Goal: Task Accomplishment & Management: Use online tool/utility

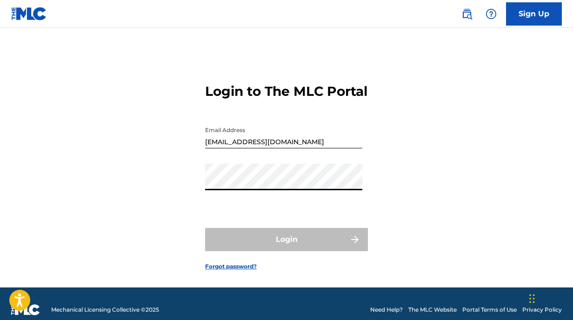
type input "[EMAIL_ADDRESS][DOMAIN_NAME]"
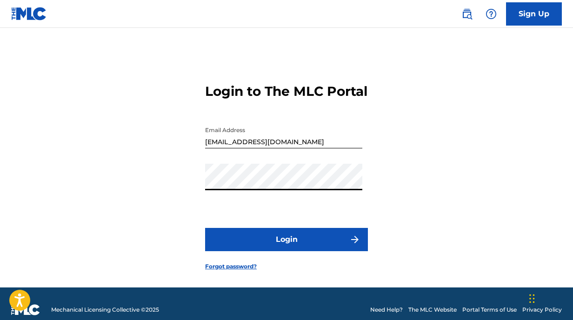
click at [284, 241] on button "Login" at bounding box center [286, 239] width 163 height 23
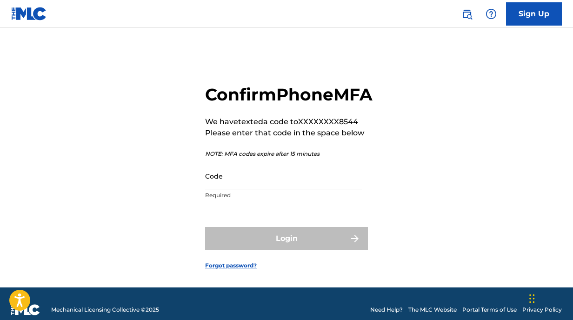
click at [268, 200] on p "Required" at bounding box center [283, 195] width 157 height 8
click at [254, 189] on input "Code" at bounding box center [283, 176] width 157 height 27
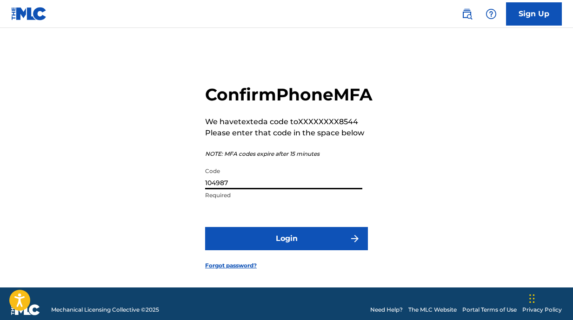
type input "104987"
click at [205, 227] on button "Login" at bounding box center [286, 238] width 163 height 23
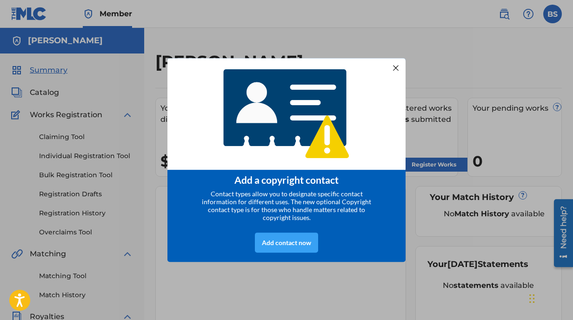
click at [295, 246] on div "Add contact now" at bounding box center [286, 243] width 63 height 20
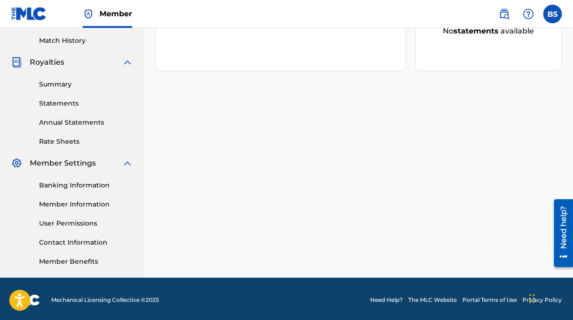
scroll to position [257, 0]
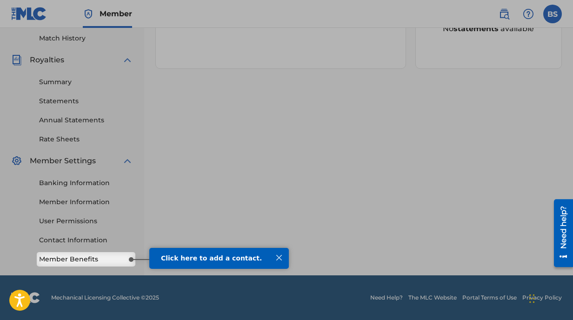
click at [236, 243] on html "Click here to add a contact." at bounding box center [208, 259] width 173 height 35
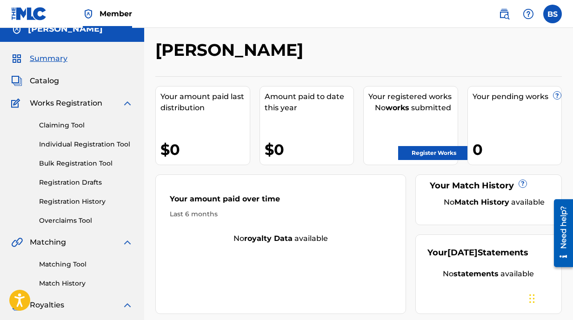
scroll to position [0, 0]
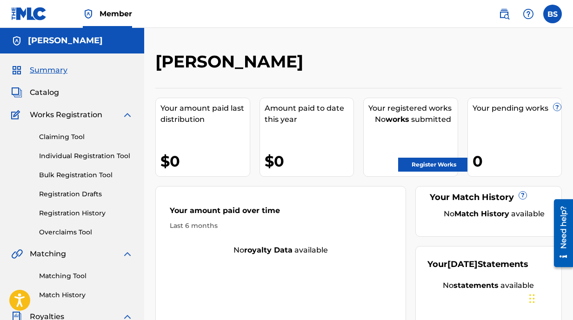
click at [65, 136] on link "Claiming Tool" at bounding box center [86, 137] width 94 height 10
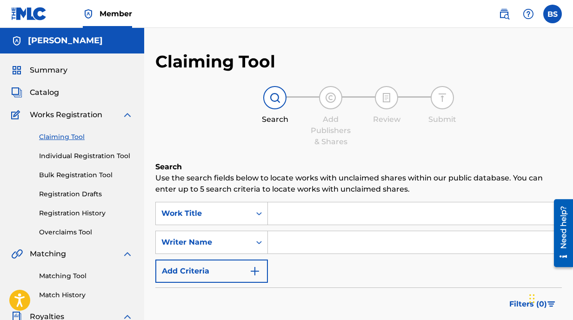
click at [76, 218] on link "Registration History" at bounding box center [86, 213] width 94 height 10
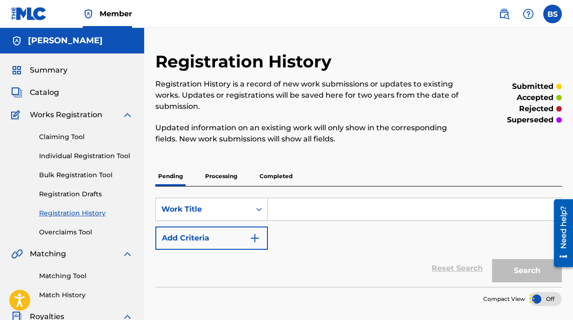
click at [69, 136] on link "Claiming Tool" at bounding box center [86, 137] width 94 height 10
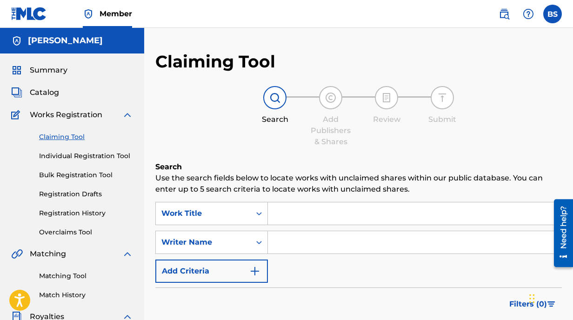
click at [310, 214] on input "Search Form" at bounding box center [415, 213] width 294 height 22
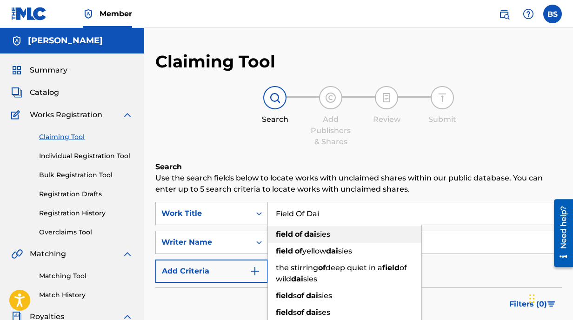
click at [315, 229] on div "field of dai sies" at bounding box center [345, 234] width 154 height 17
type input "field of daisies"
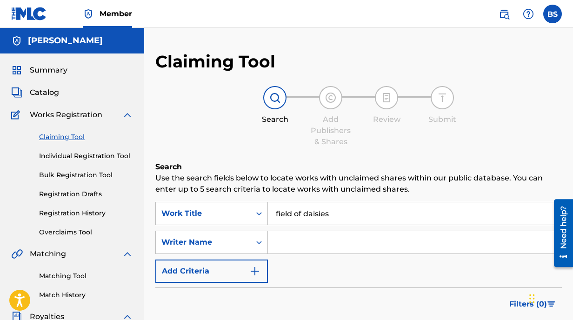
click at [295, 248] on input "Search Form" at bounding box center [415, 242] width 294 height 22
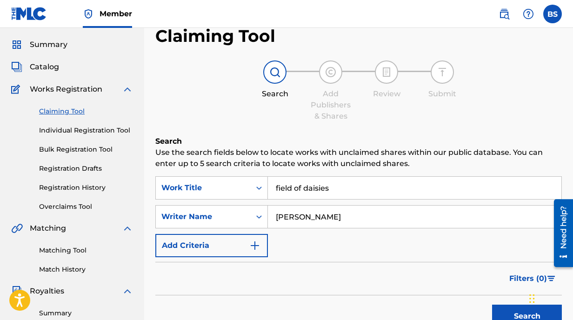
scroll to position [42, 0]
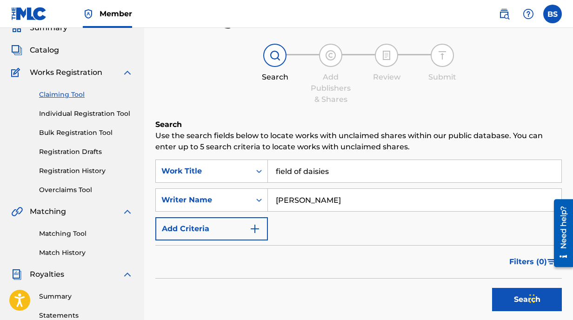
type input "Brian Stiroh"
click at [320, 243] on form "SearchWithCriteria2c9483d9-ab14-46e8-a5bc-e3c60b40e2d1 Work Title field of dais…" at bounding box center [358, 238] width 407 height 156
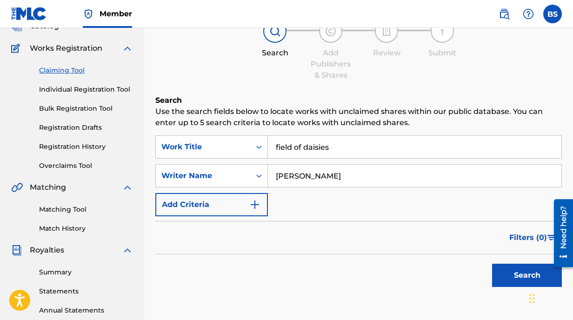
click at [204, 199] on button "Add Criteria" at bounding box center [211, 204] width 113 height 23
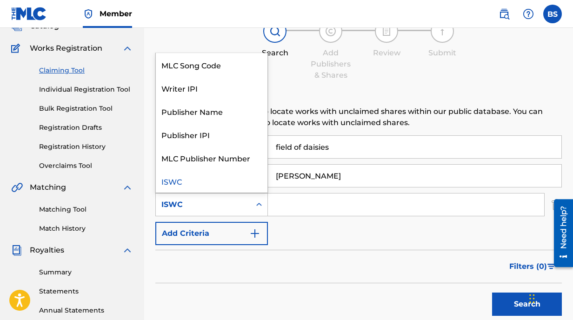
click at [213, 213] on div "ISWC" at bounding box center [203, 205] width 95 height 18
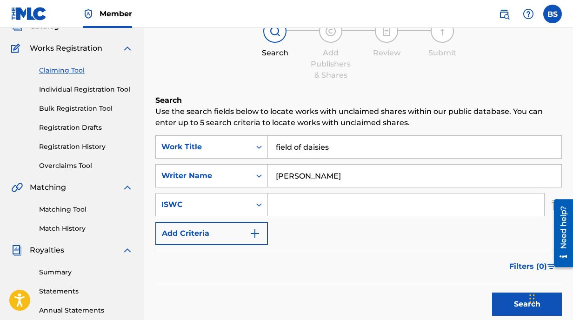
click at [244, 197] on div "ISWC" at bounding box center [203, 205] width 95 height 18
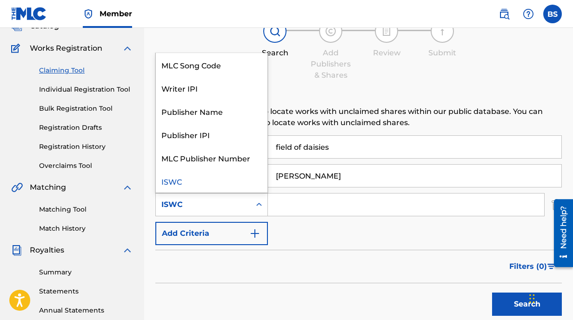
click at [306, 199] on input "Search Form" at bounding box center [406, 205] width 276 height 22
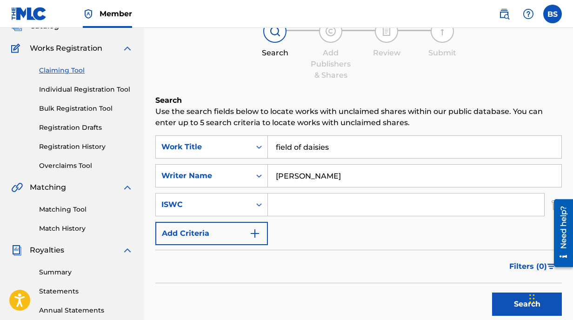
click at [291, 141] on input "field of daisies" at bounding box center [415, 147] width 294 height 22
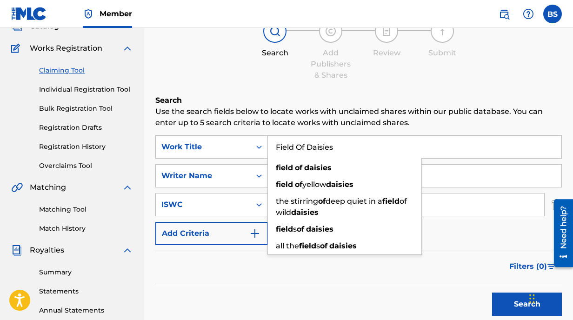
click at [492, 293] on button "Search" at bounding box center [527, 304] width 70 height 23
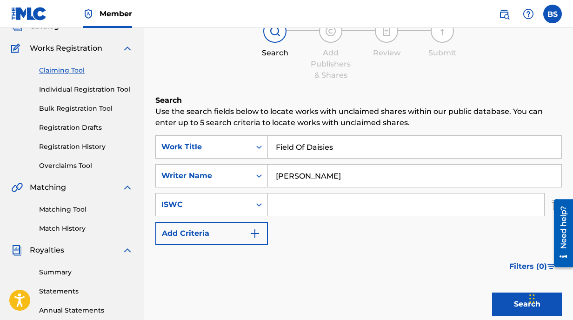
scroll to position [138, 0]
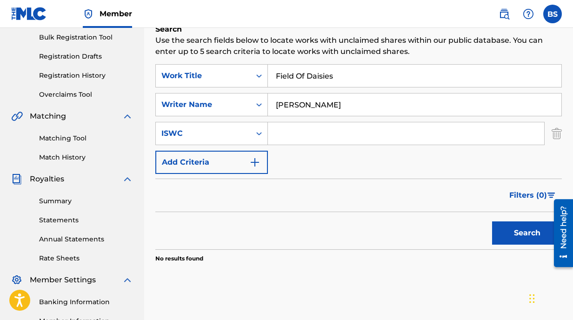
click at [508, 226] on button "Search" at bounding box center [527, 232] width 70 height 23
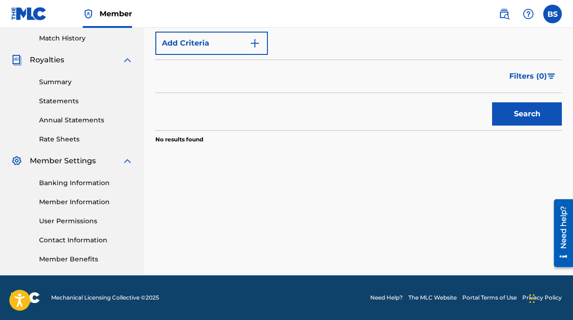
click at [527, 115] on button "Search" at bounding box center [527, 113] width 70 height 23
click at [526, 115] on button "Search" at bounding box center [527, 113] width 70 height 23
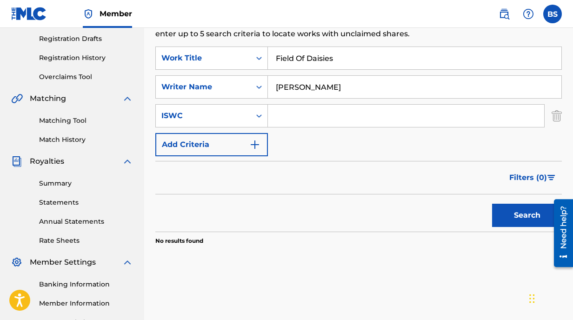
scroll to position [156, 0]
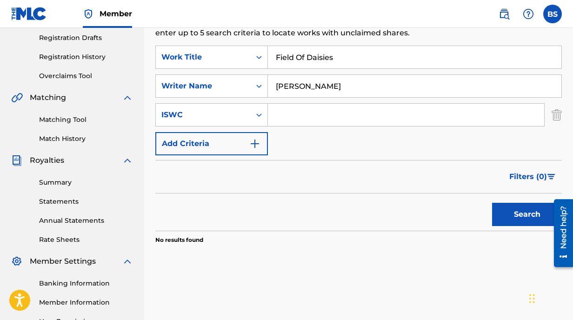
click at [352, 48] on input "Field Of Daisies" at bounding box center [415, 57] width 294 height 22
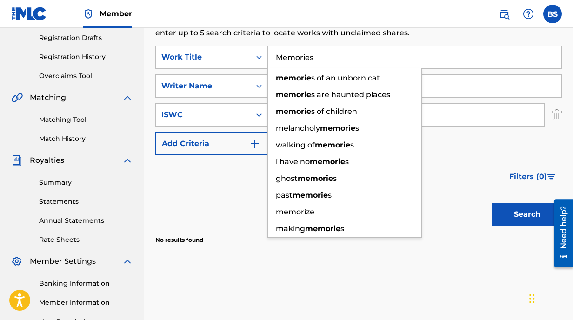
click at [492, 203] on button "Search" at bounding box center [527, 214] width 70 height 23
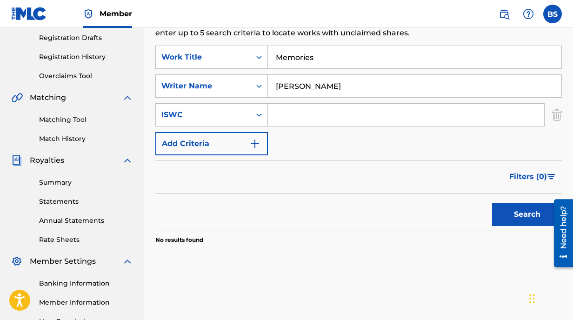
click at [519, 212] on button "Search" at bounding box center [527, 214] width 70 height 23
click at [516, 213] on button "Search" at bounding box center [527, 214] width 70 height 23
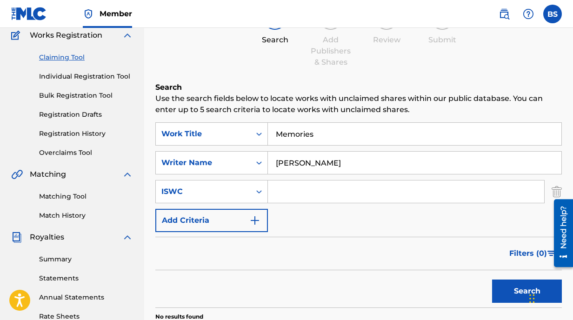
scroll to position [66, 0]
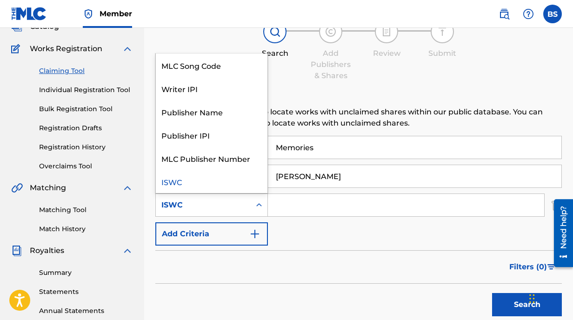
click at [253, 201] on div "Search Form" at bounding box center [259, 205] width 17 height 17
click at [308, 193] on div "SearchWithCriteria2c9483d9-ab14-46e8-a5bc-e3c60b40e2d1 Work Title Memories Sear…" at bounding box center [358, 191] width 407 height 110
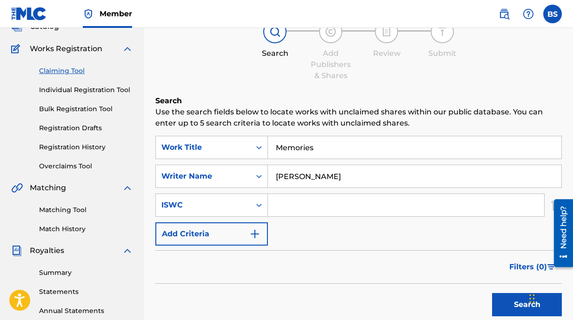
click at [308, 203] on input "Search Form" at bounding box center [406, 205] width 276 height 22
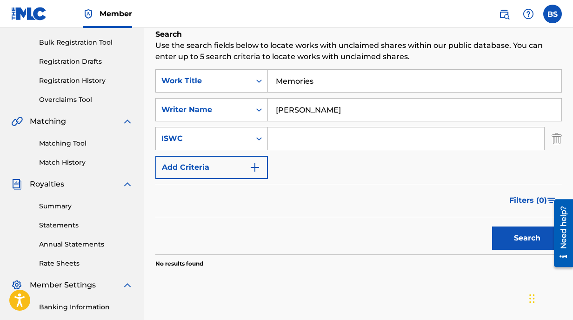
scroll to position [134, 0]
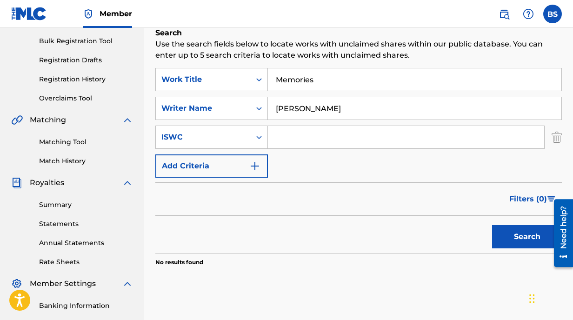
click at [553, 142] on img "Search Form" at bounding box center [557, 137] width 10 height 23
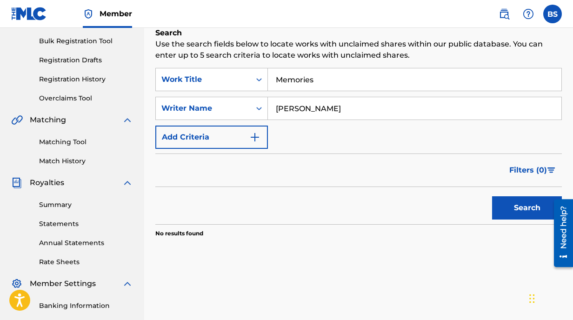
click at [531, 203] on button "Search" at bounding box center [527, 207] width 70 height 23
click at [297, 77] on input "Memories" at bounding box center [415, 79] width 294 height 22
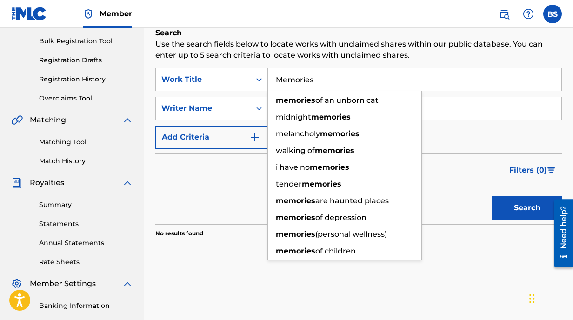
click at [297, 77] on input "Memories" at bounding box center [415, 79] width 294 height 22
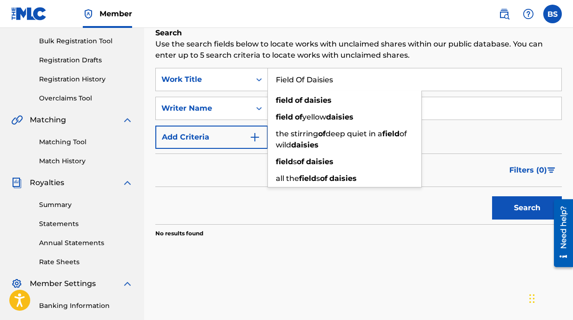
type input "Field Of Daisies"
click at [502, 198] on button "Search" at bounding box center [527, 207] width 70 height 23
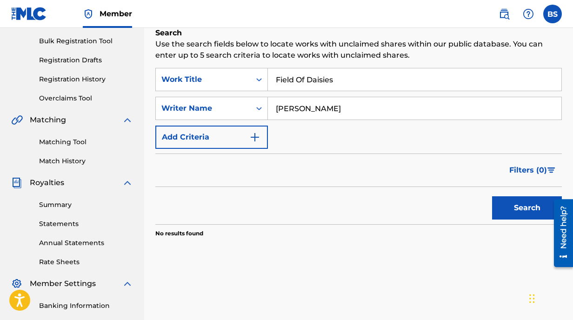
click at [502, 198] on button "Search" at bounding box center [527, 207] width 70 height 23
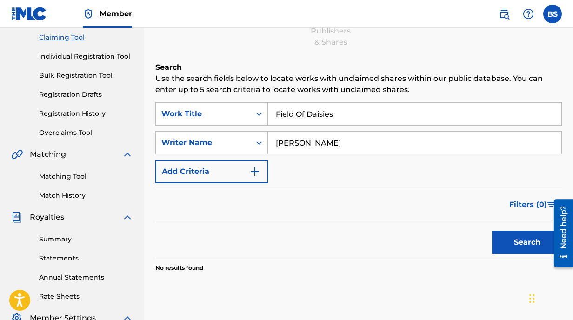
scroll to position [99, 0]
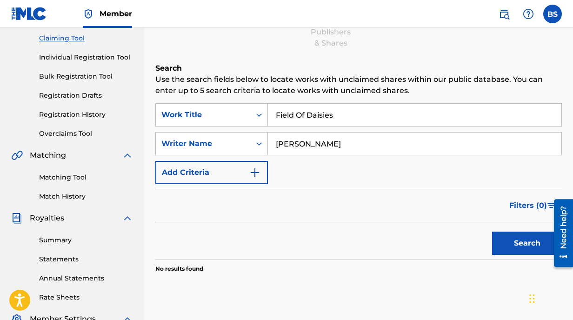
click at [83, 77] on link "Bulk Registration Tool" at bounding box center [86, 77] width 94 height 10
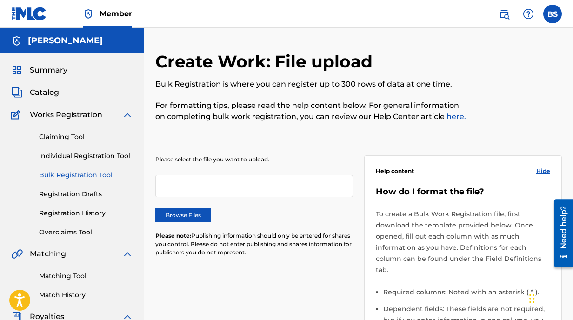
click at [82, 154] on link "Individual Registration Tool" at bounding box center [86, 156] width 94 height 10
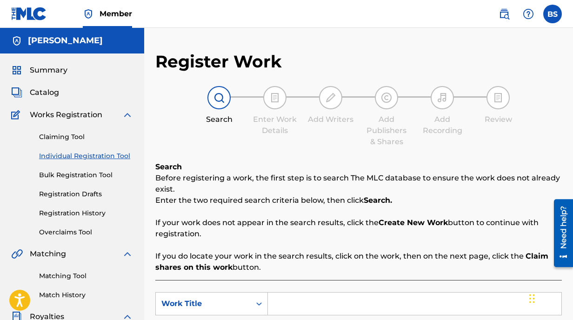
click at [64, 94] on div "Catalog" at bounding box center [72, 92] width 122 height 11
click at [39, 91] on span "Catalog" at bounding box center [44, 92] width 29 height 11
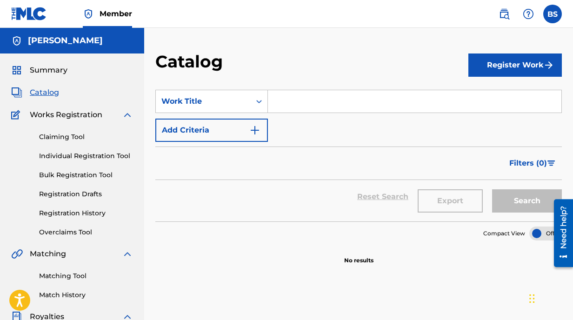
click at [36, 68] on span "Summary" at bounding box center [49, 70] width 38 height 11
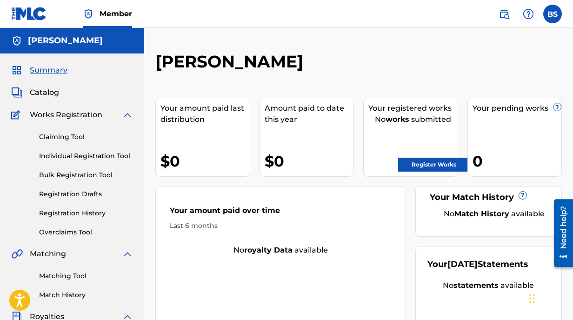
scroll to position [40, 0]
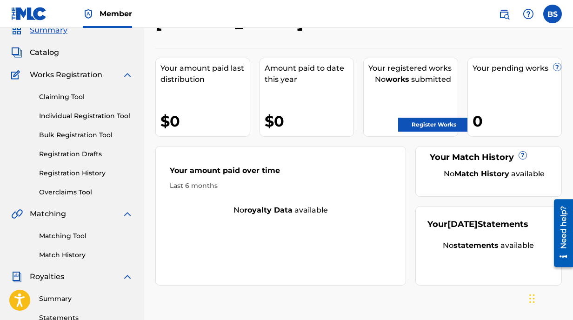
click at [412, 121] on link "Register Works" at bounding box center [434, 125] width 72 height 14
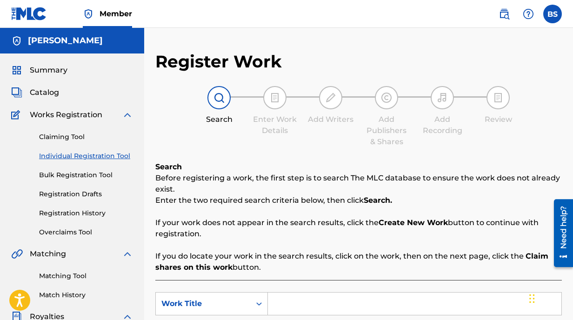
scroll to position [98, 0]
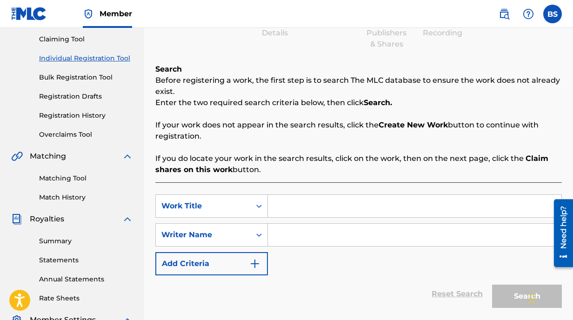
click at [295, 217] on input "Search Form" at bounding box center [415, 206] width 294 height 22
click at [284, 224] on input "Search Form" at bounding box center [415, 235] width 294 height 22
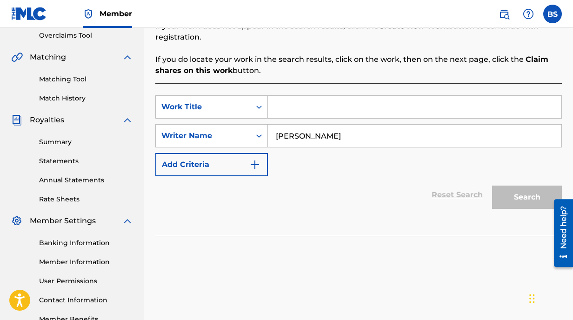
scroll to position [257, 0]
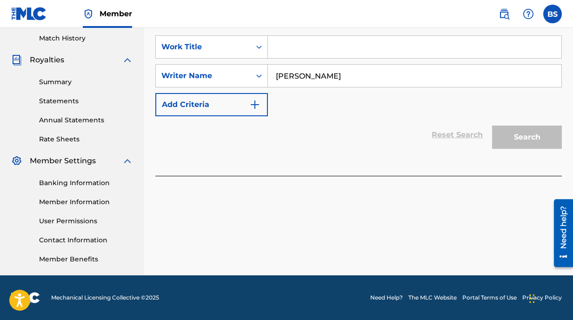
type input "Brian Stiroh"
click at [411, 133] on div "Reset Search Search" at bounding box center [358, 134] width 407 height 37
click at [310, 48] on input "Search Form" at bounding box center [415, 47] width 294 height 22
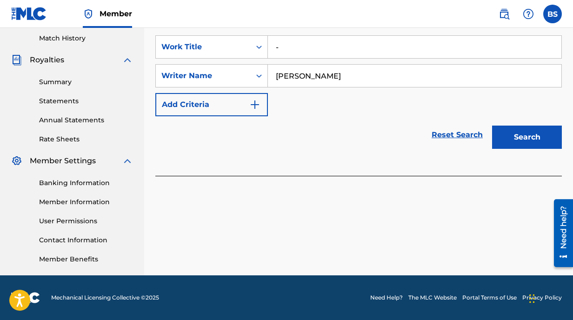
click at [548, 147] on button "Search" at bounding box center [527, 137] width 70 height 23
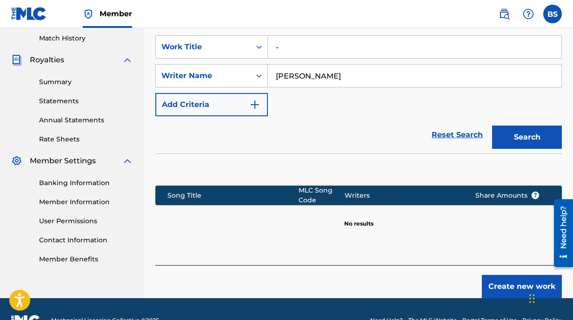
click at [285, 44] on input "-" at bounding box center [415, 47] width 294 height 22
type input "Luna"
click at [544, 136] on button "Search" at bounding box center [527, 137] width 70 height 23
click at [307, 70] on input "Brian Stiroh" at bounding box center [415, 76] width 294 height 22
type input "Heartbeat Sensei"
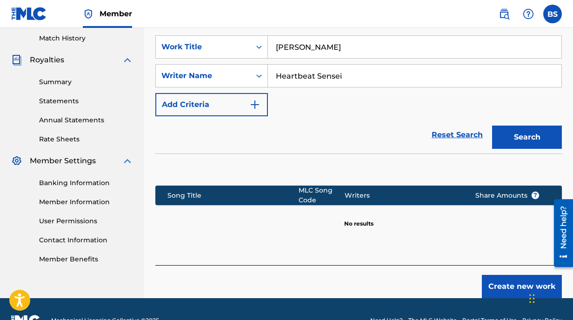
click at [494, 129] on button "Search" at bounding box center [527, 137] width 70 height 23
click at [283, 52] on input "Luna" at bounding box center [415, 47] width 294 height 22
type input "Ugh"
click at [509, 129] on button "Search" at bounding box center [527, 137] width 70 height 23
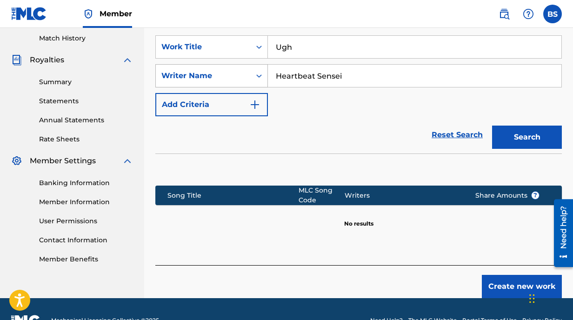
click at [215, 77] on div "Writer Name" at bounding box center [203, 75] width 84 height 11
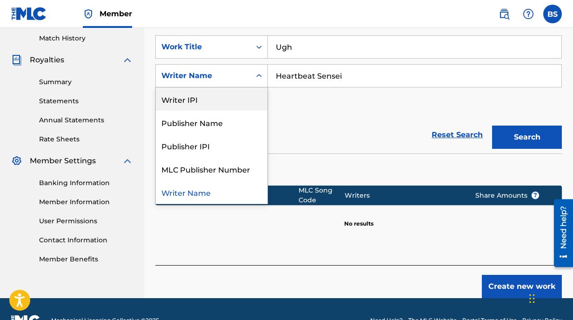
click at [328, 90] on div "SearchWithCriteria528bbed1-a21e-41ba-942c-879cdad38adf Work Title Ugh SearchWit…" at bounding box center [358, 75] width 407 height 81
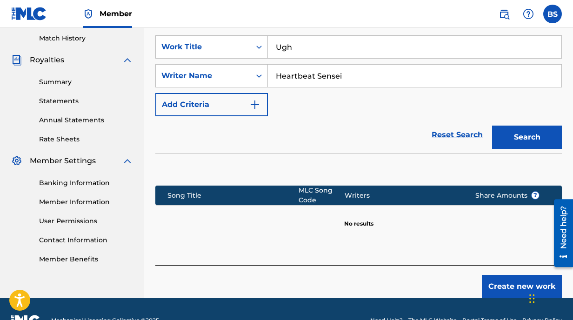
click at [325, 86] on input "Heartbeat Sensei" at bounding box center [415, 76] width 294 height 22
type input "Brian Stiroh"
click at [505, 129] on button "Search" at bounding box center [527, 137] width 70 height 23
click at [536, 13] on div at bounding box center [528, 14] width 19 height 19
click at [514, 37] on link "Contact us" at bounding box center [528, 39] width 79 height 22
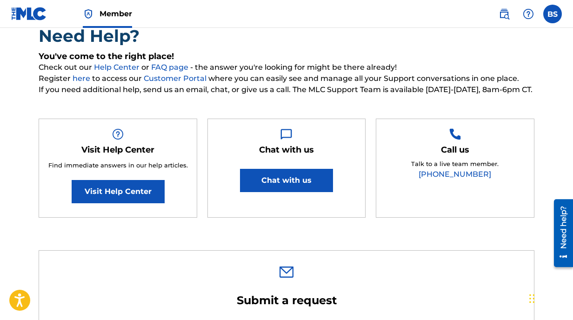
scroll to position [90, 0]
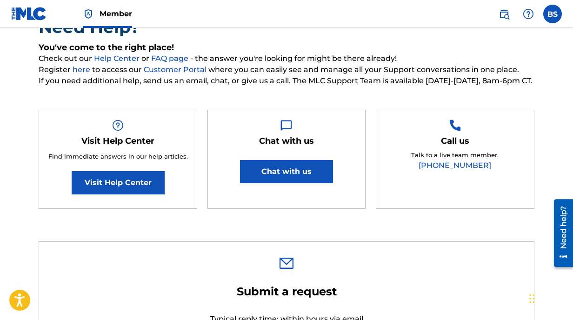
click at [281, 183] on button "Chat with us" at bounding box center [286, 171] width 93 height 23
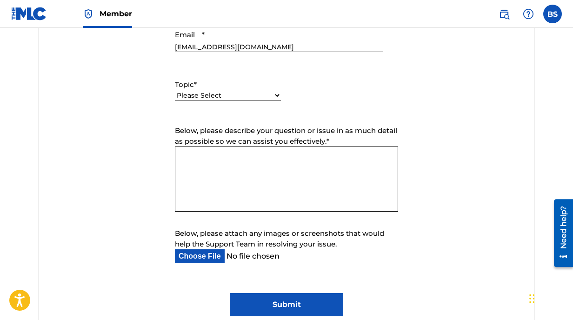
scroll to position [634, 0]
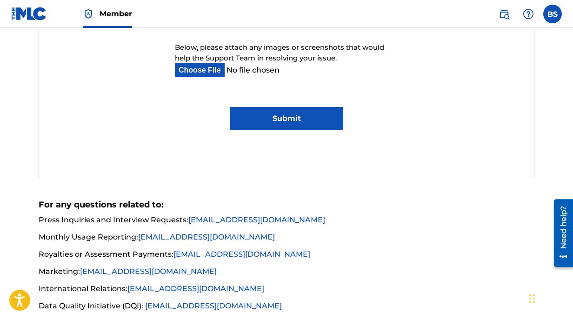
click at [285, 259] on li "Royalties or Assessment Payments: finance@themlc.com" at bounding box center [287, 257] width 496 height 17
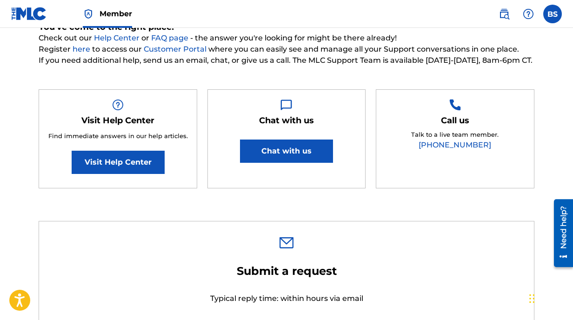
scroll to position [0, 0]
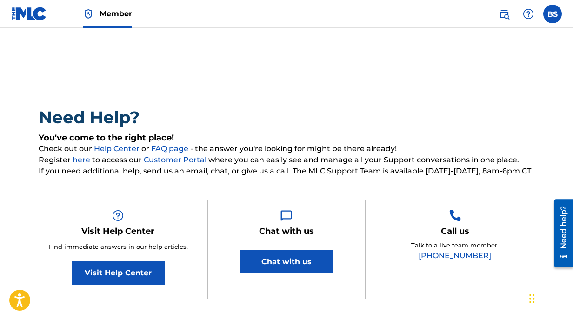
click at [35, 16] on img at bounding box center [29, 13] width 36 height 13
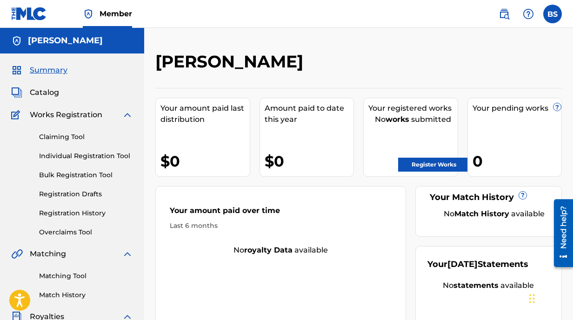
click at [84, 136] on link "Claiming Tool" at bounding box center [86, 137] width 94 height 10
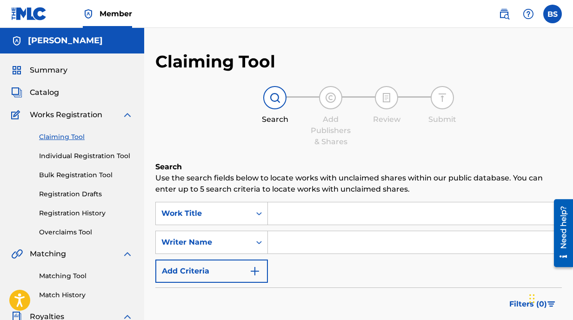
click at [324, 246] on input "Search Form" at bounding box center [415, 242] width 294 height 22
click at [226, 248] on div "Writer Name" at bounding box center [211, 242] width 113 height 23
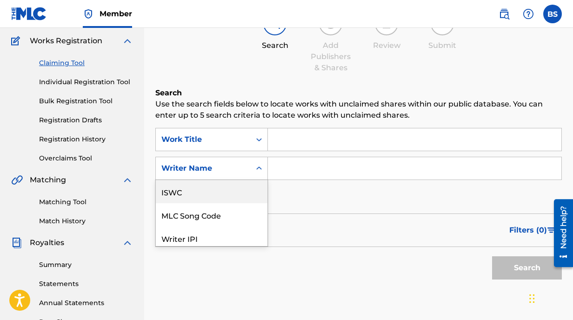
click at [218, 191] on div "ISWC" at bounding box center [212, 191] width 112 height 23
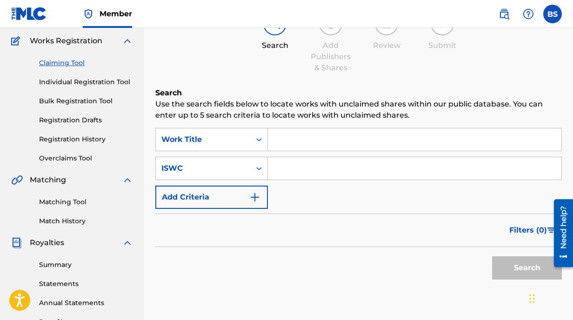
click at [300, 173] on input "Search Form" at bounding box center [415, 168] width 294 height 22
click at [348, 162] on input "Search Form" at bounding box center [415, 168] width 294 height 22
paste input "QZDA72481698"
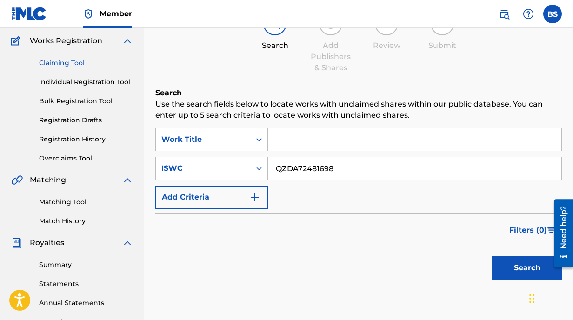
type input "QZDA72481698"
click at [520, 273] on button "Search" at bounding box center [527, 267] width 70 height 23
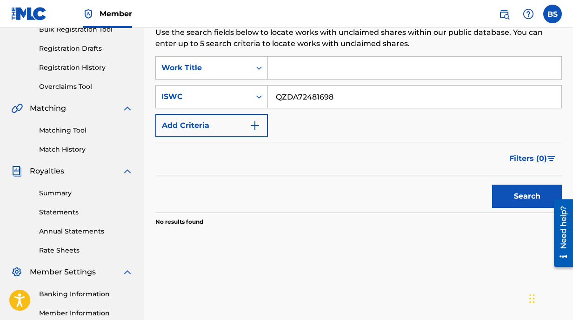
scroll to position [153, 0]
